Goal: Task Accomplishment & Management: Use online tool/utility

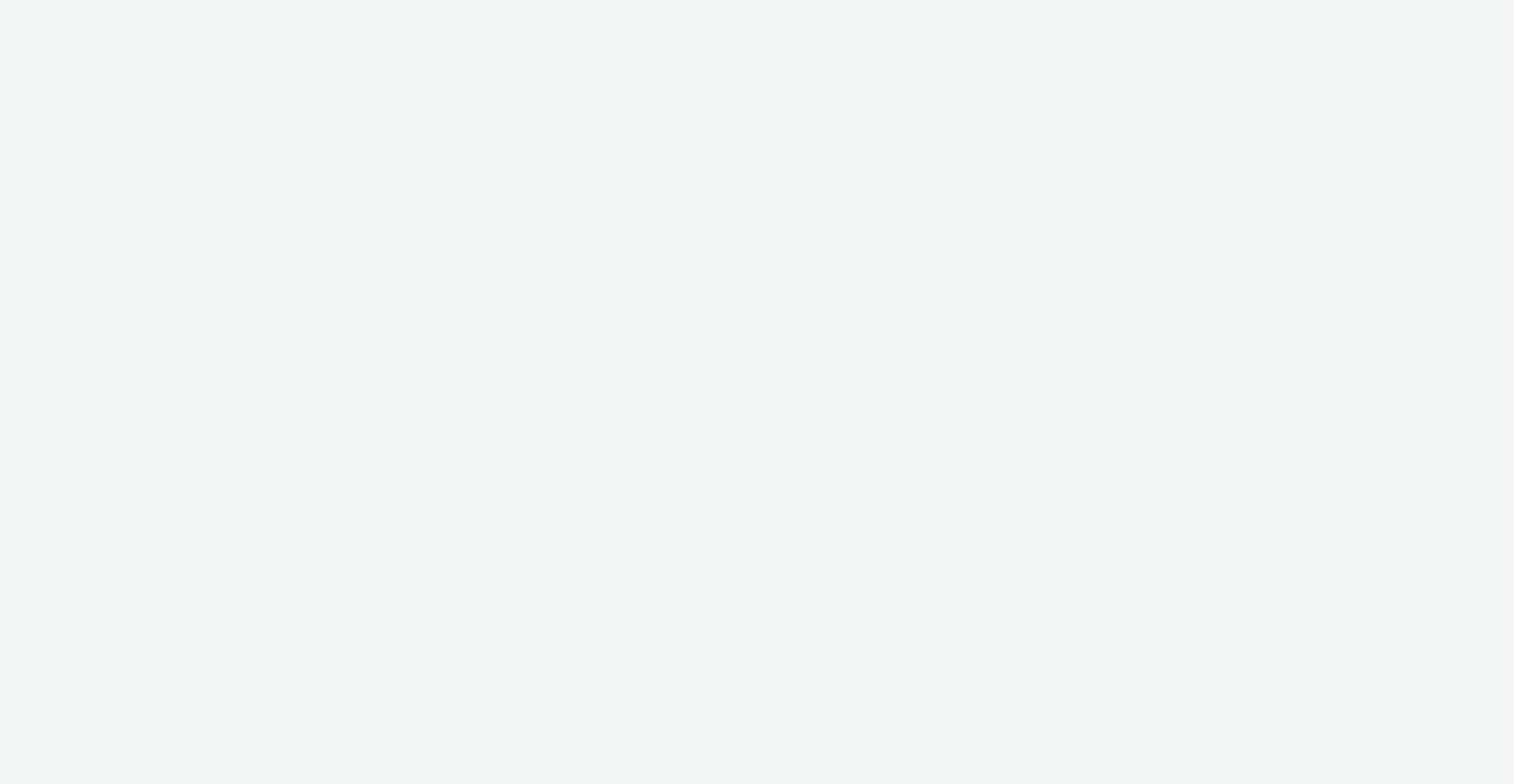
select select "2fc77e36-bb93-4aa3-9dff-dcb08e02eac6"
select select "2405a9d4-3350-4458-8d06-44f78962fa76"
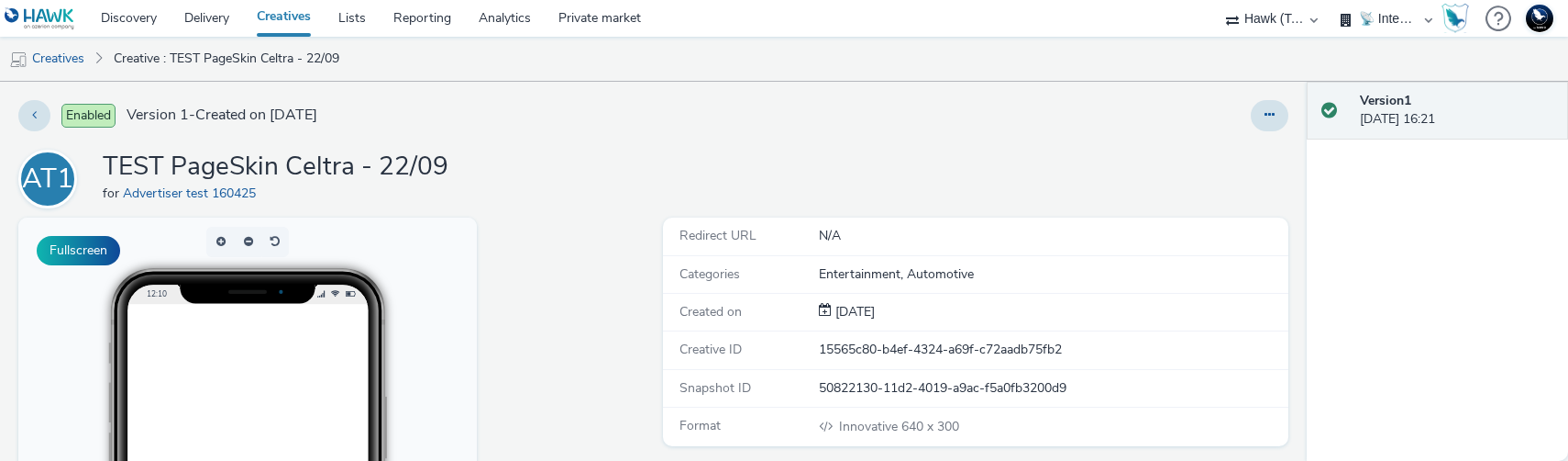
click at [292, 17] on link "Creatives" at bounding box center [283, 18] width 82 height 36
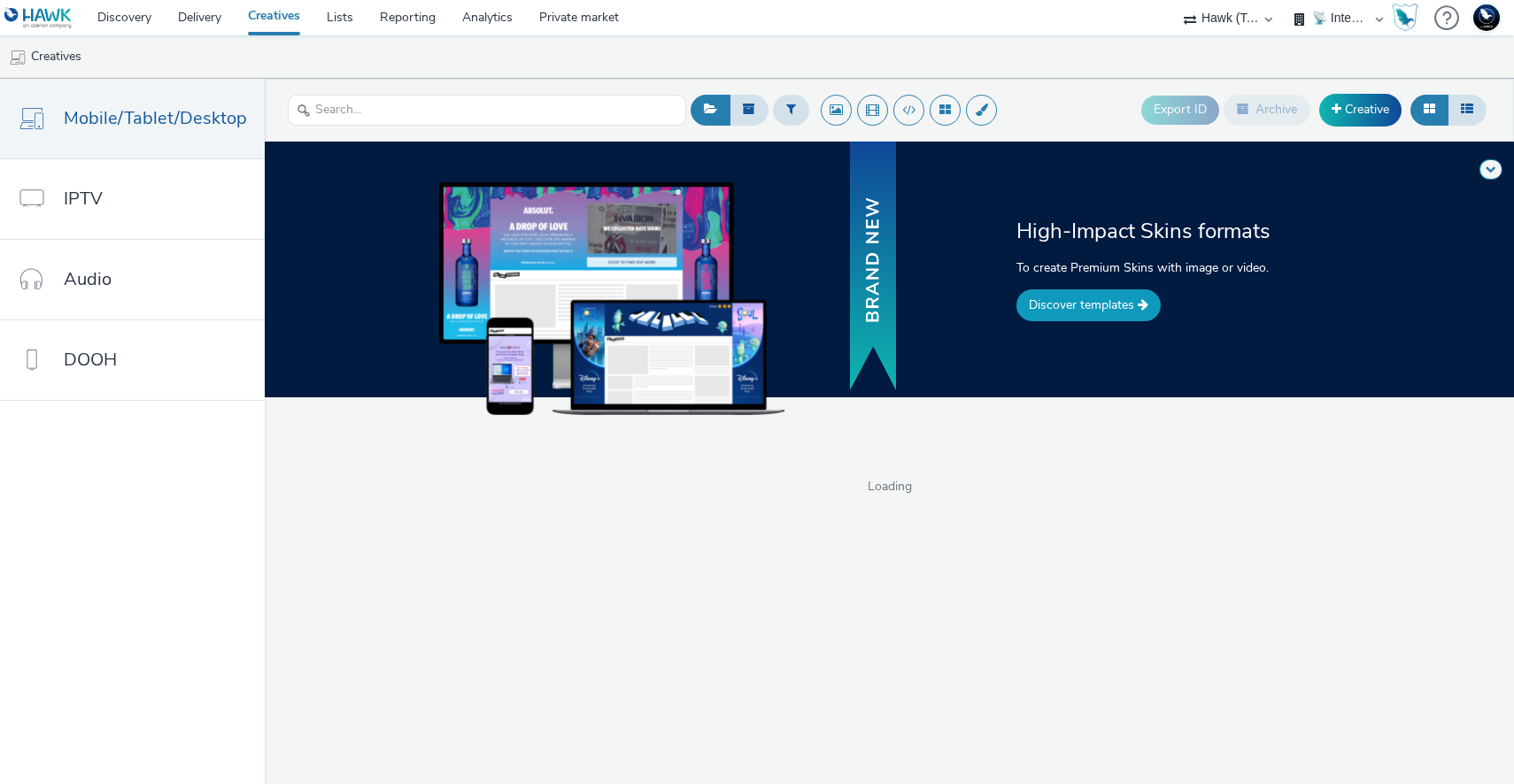
click at [1113, 314] on link "Discover templates" at bounding box center [1088, 306] width 144 height 32
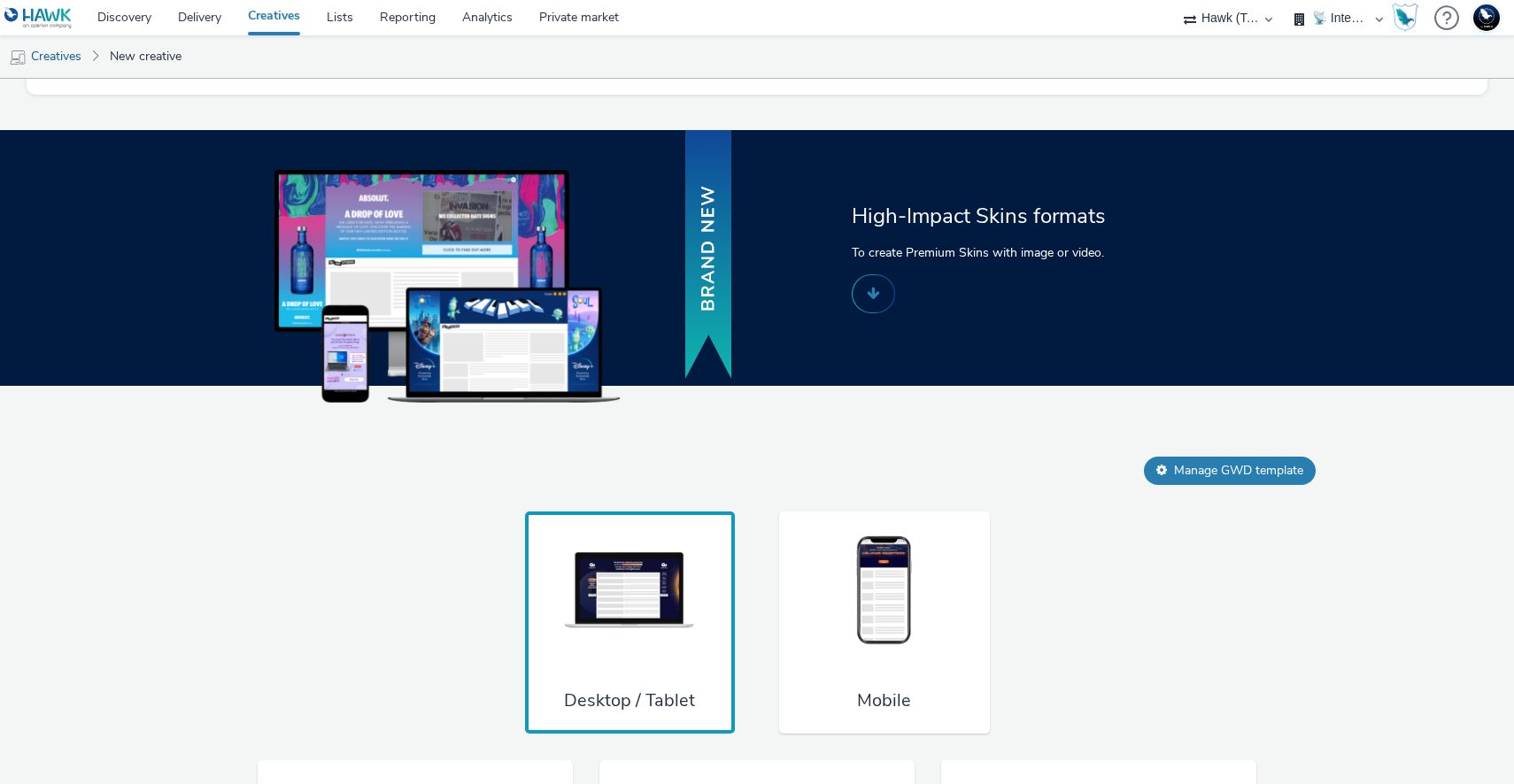
scroll to position [1100, 0]
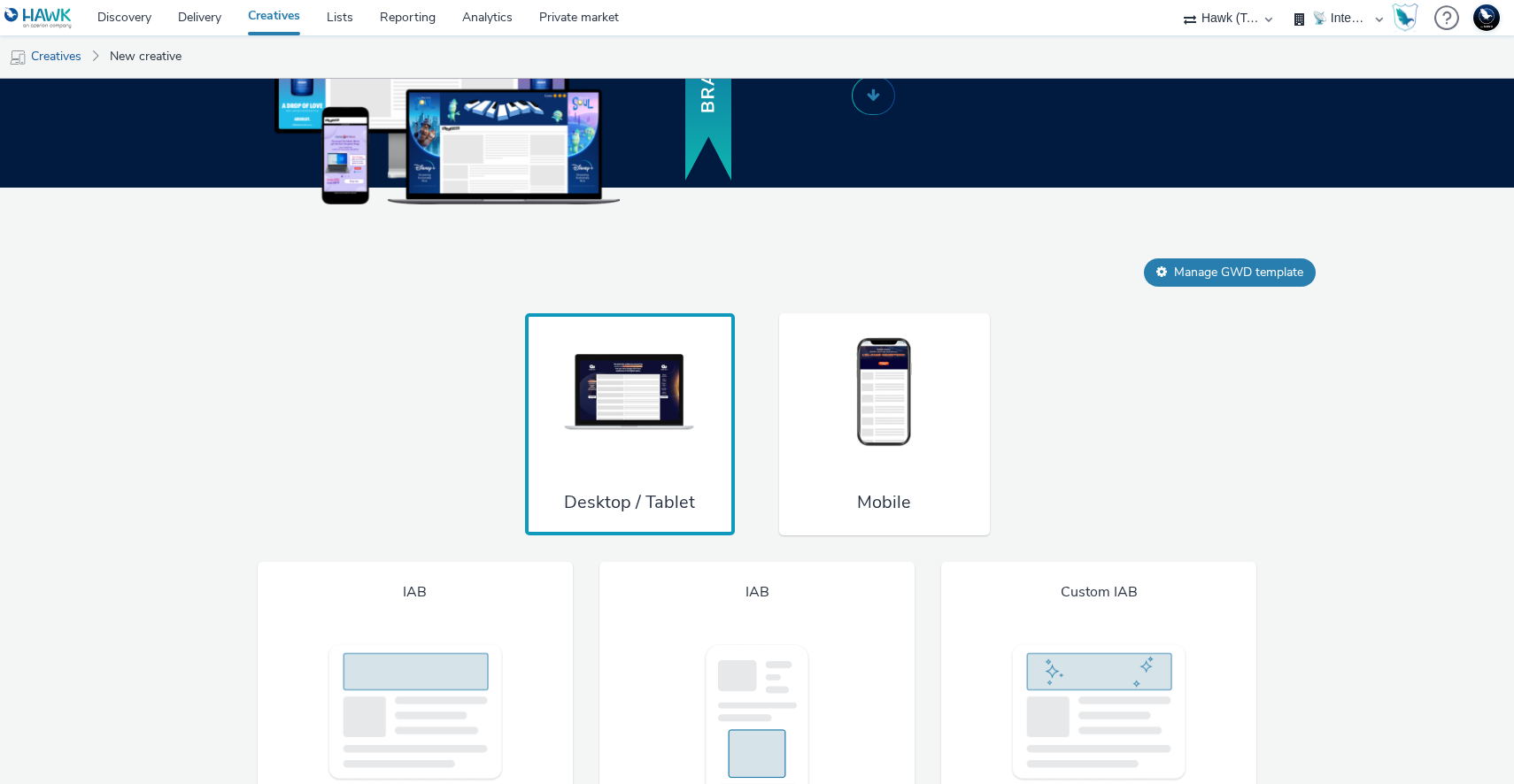
click at [914, 389] on img at bounding box center [885, 392] width 133 height 117
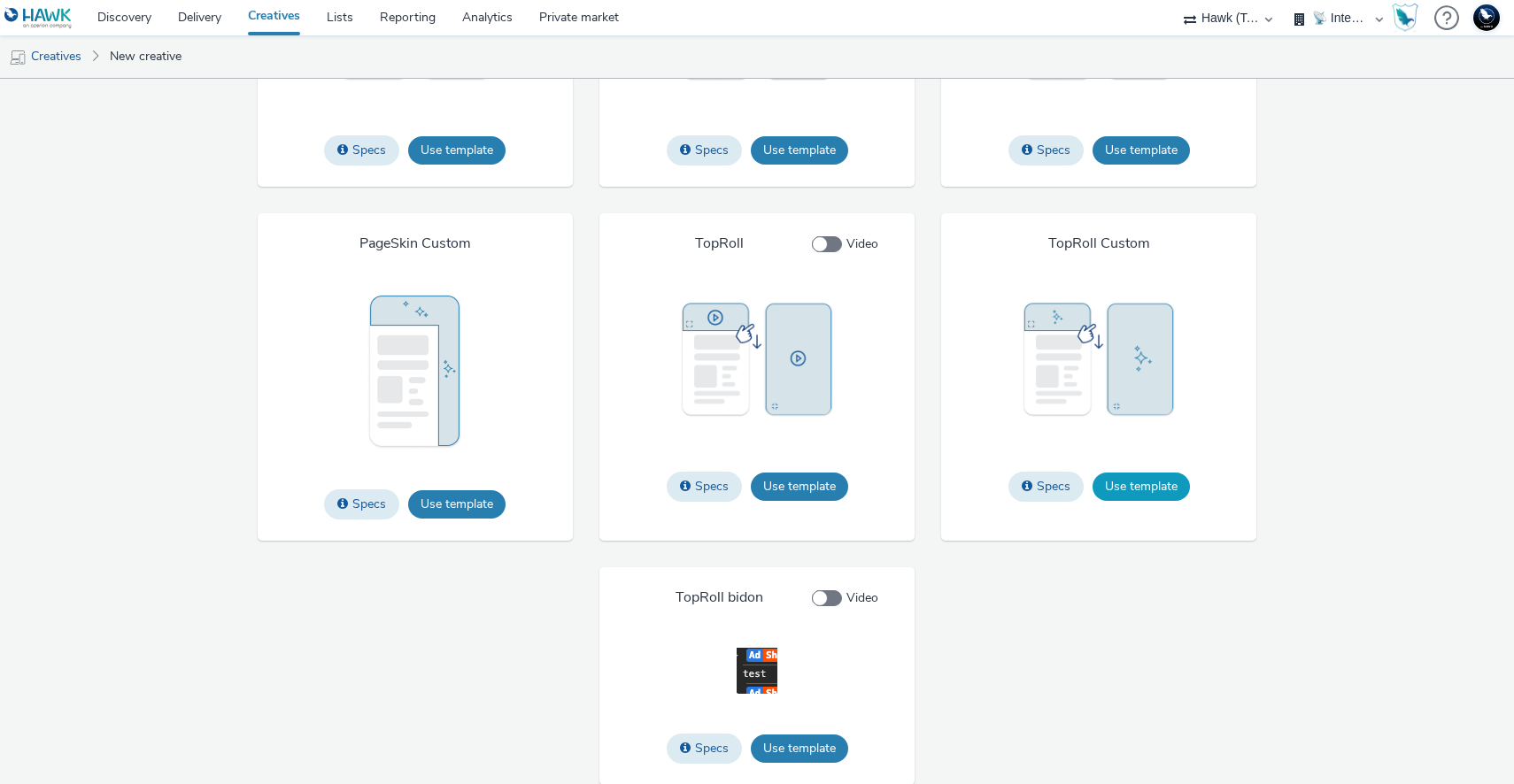
scroll to position [2873, 0]
click at [1153, 500] on button "Use template" at bounding box center [1140, 486] width 97 height 29
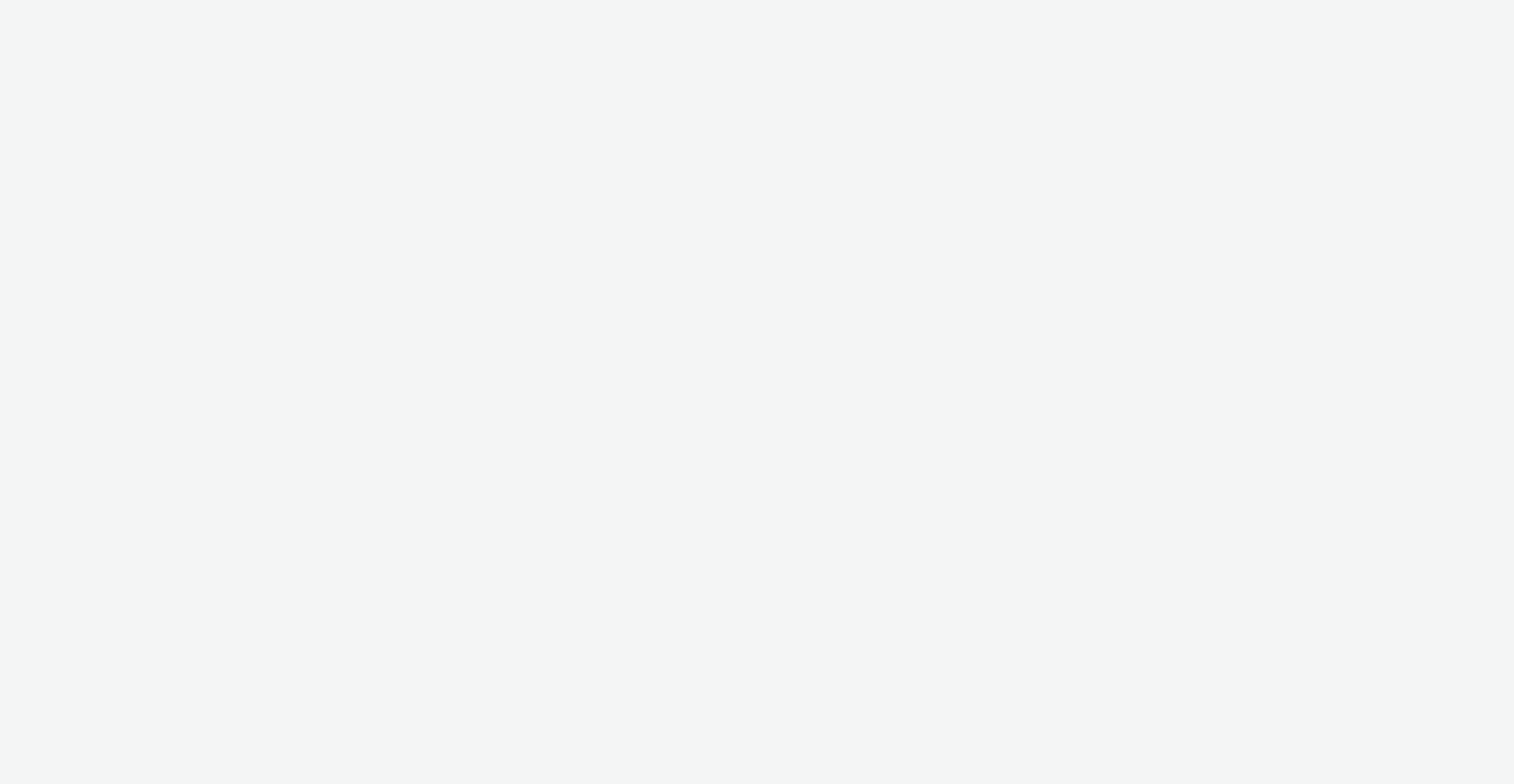
select select "2fc77e36-bb93-4aa3-9dff-dcb08e02eac6"
select select "2405a9d4-3350-4458-8d06-44f78962fa76"
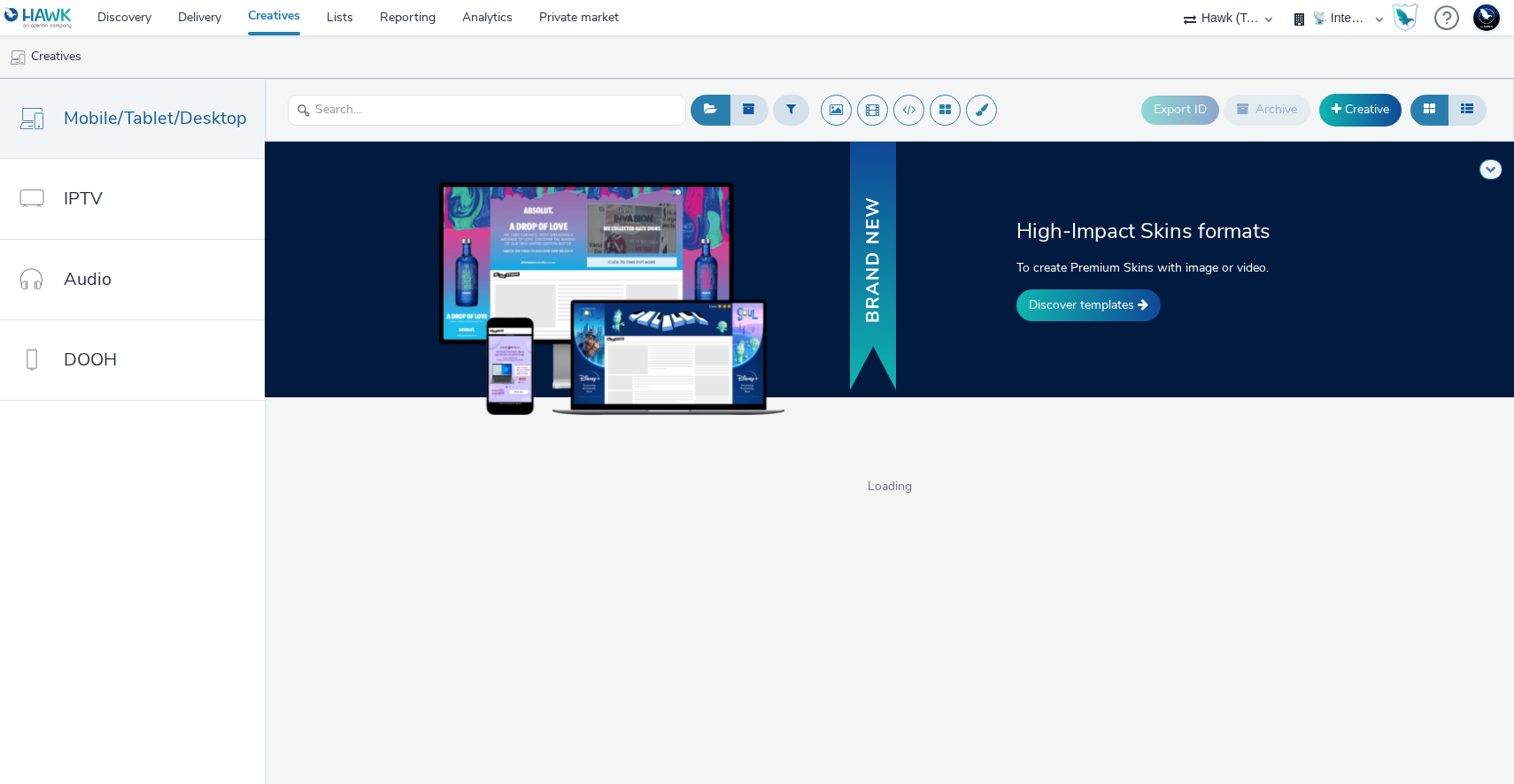
click at [1480, 22] on img at bounding box center [1486, 18] width 27 height 27
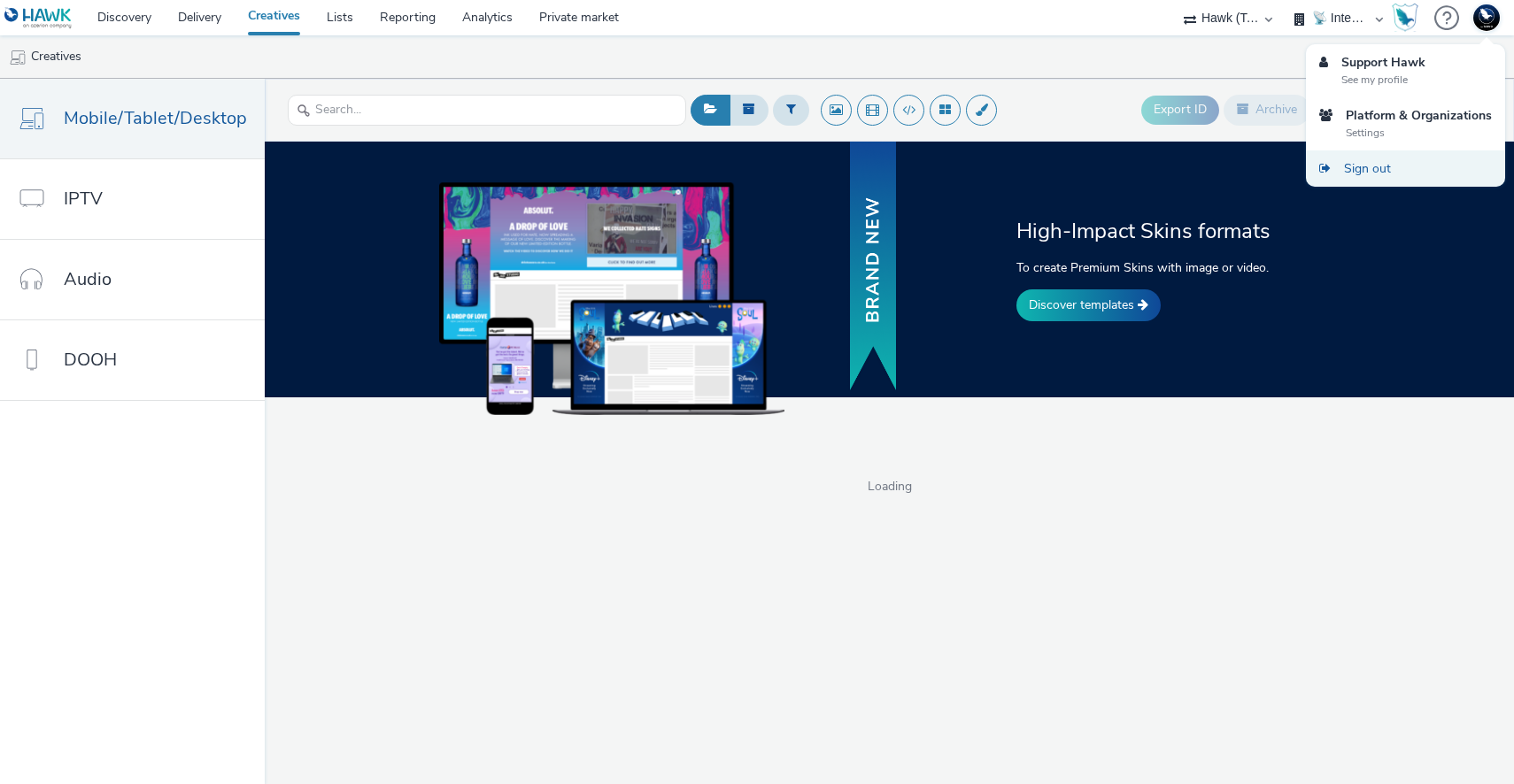
click at [1375, 157] on link "Sign out" at bounding box center [1406, 168] width 200 height 36
